Goal: Navigation & Orientation: Find specific page/section

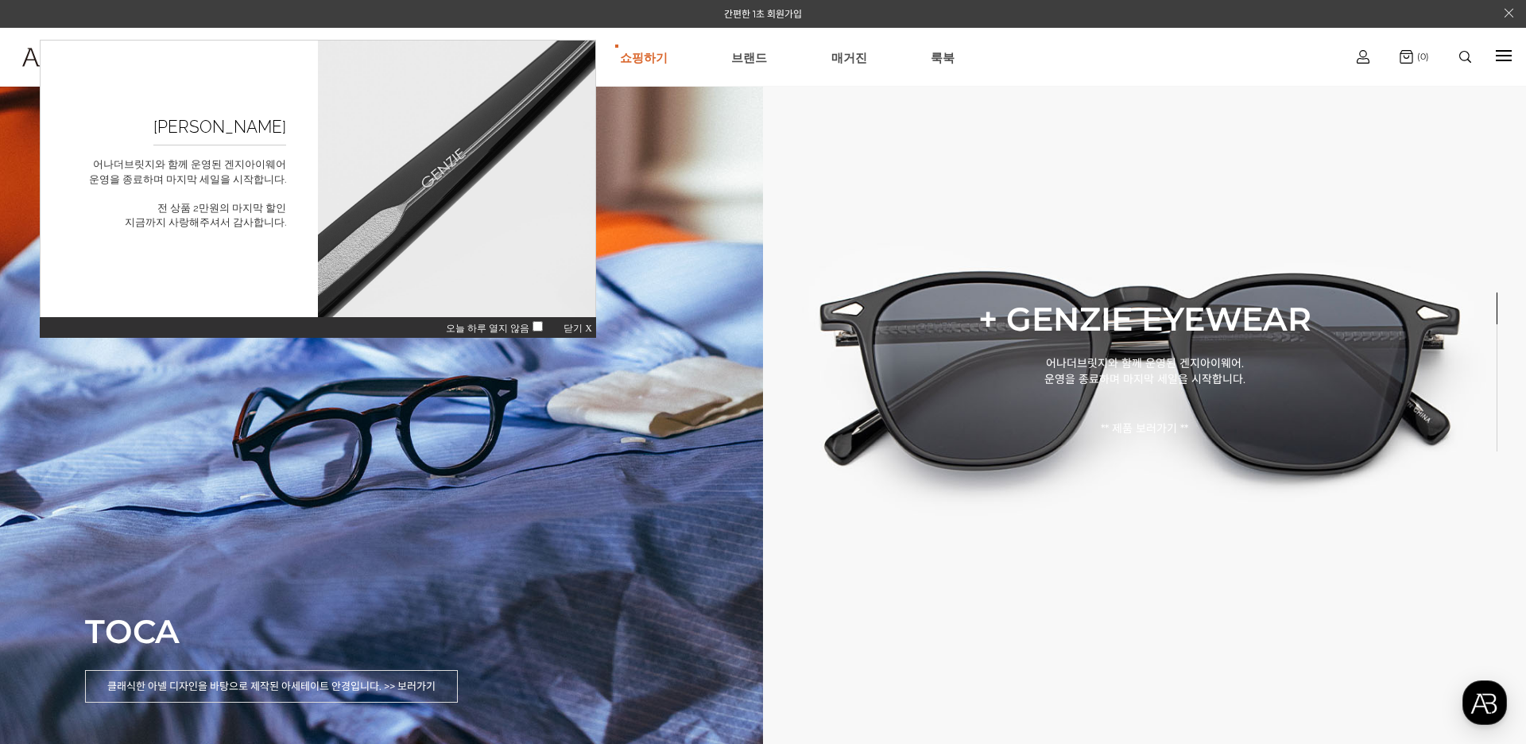
click at [581, 325] on span "닫기 X" at bounding box center [577, 328] width 29 height 11
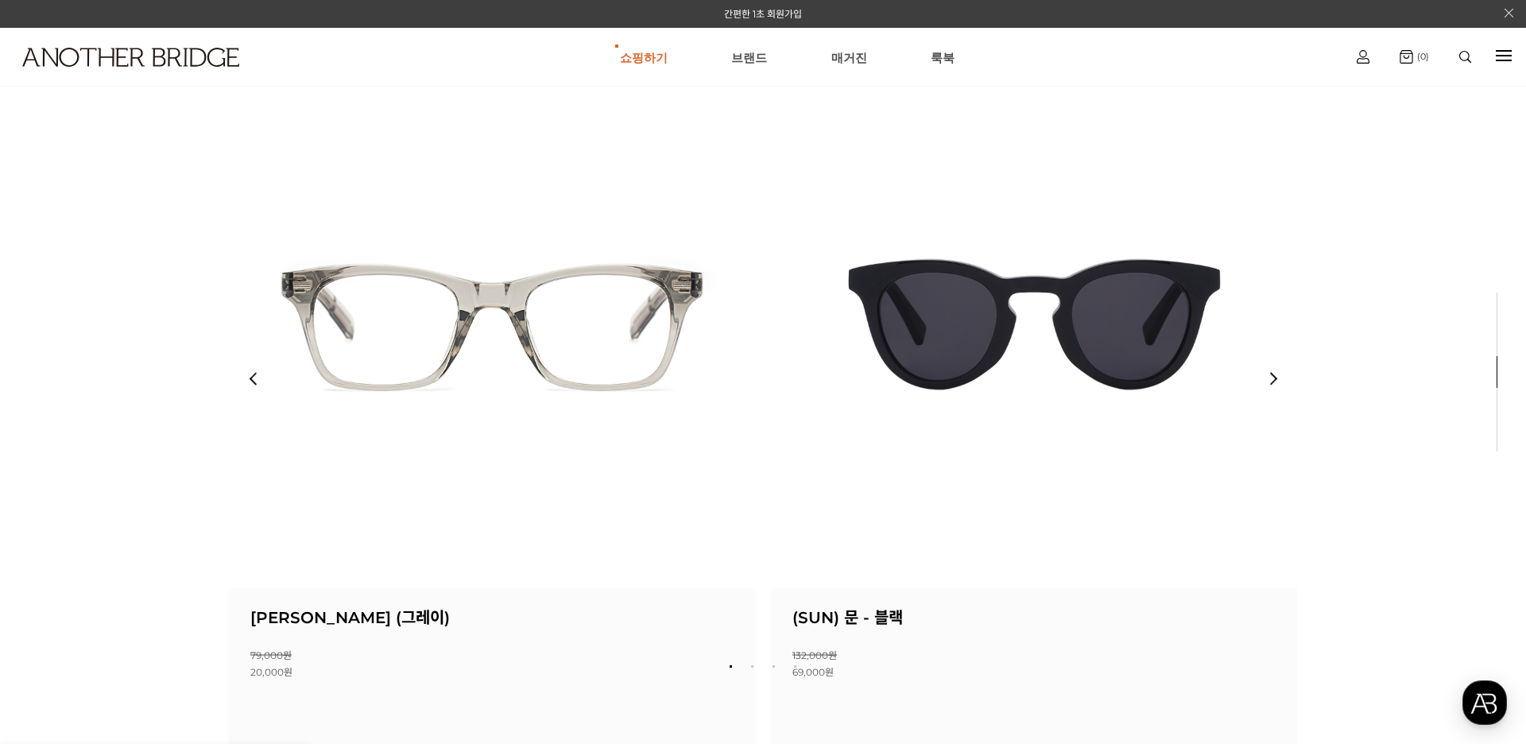
drag, startPoint x: 313, startPoint y: 702, endPoint x: 377, endPoint y: 641, distance: 88.3
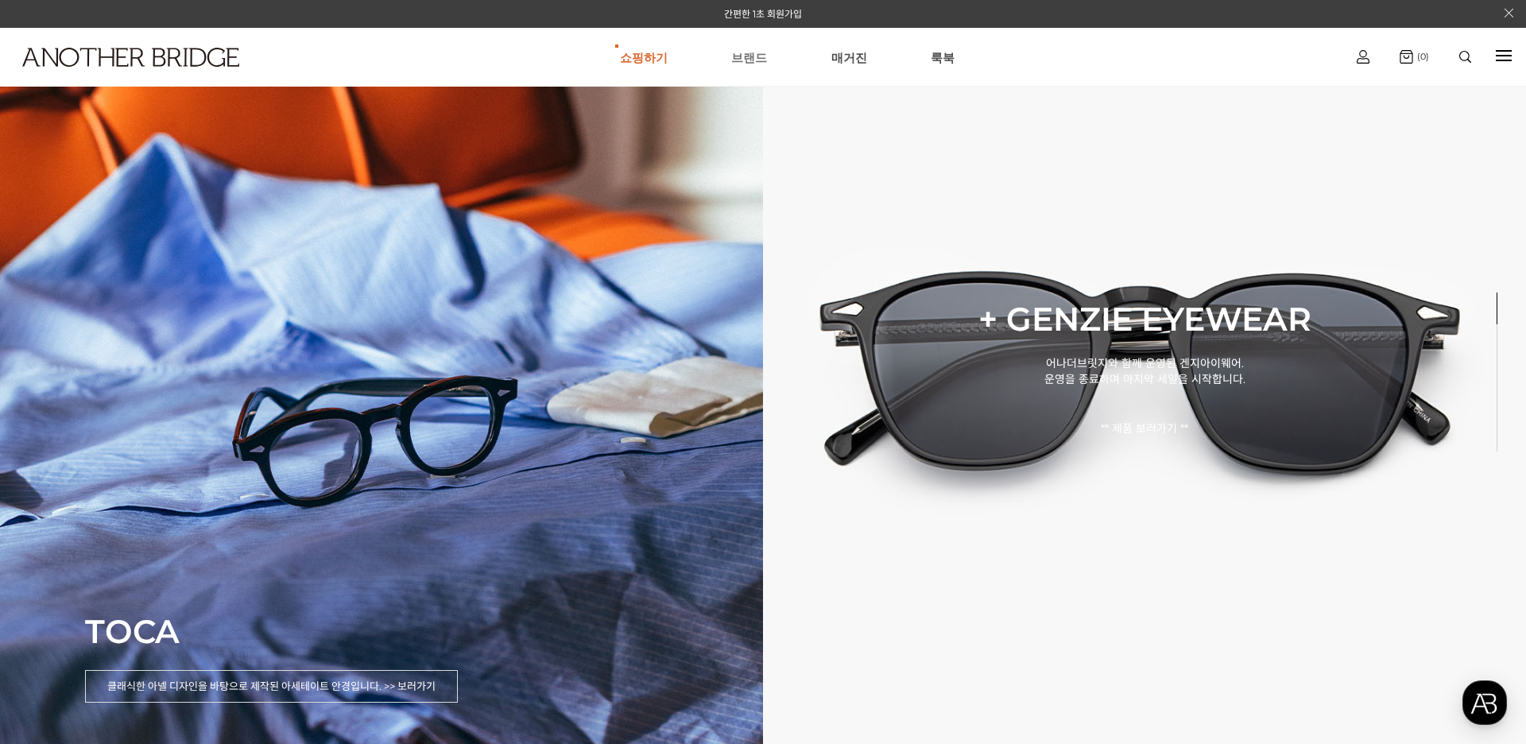
click at [762, 57] on link "브랜드" at bounding box center [749, 57] width 36 height 57
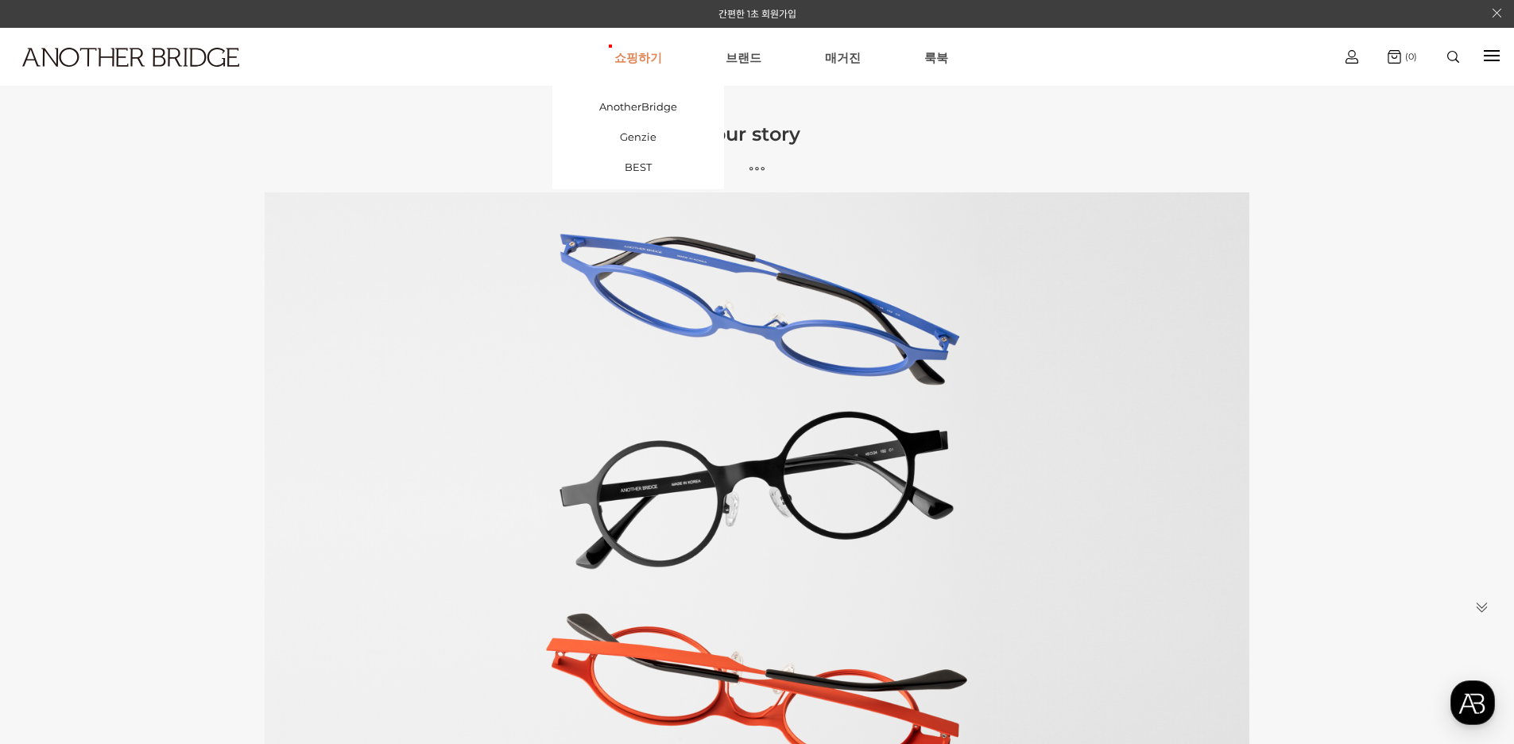
click at [660, 52] on link "쇼핑하기" at bounding box center [638, 57] width 48 height 57
